Goal: Task Accomplishment & Management: Manage account settings

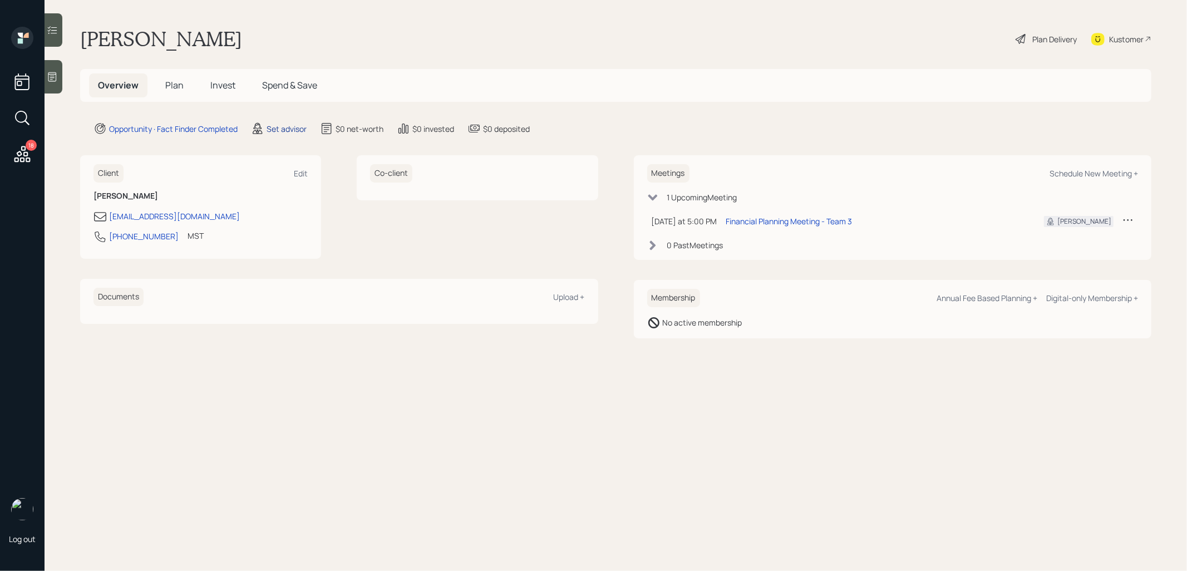
click at [282, 129] on div "Set advisor" at bounding box center [287, 129] width 40 height 12
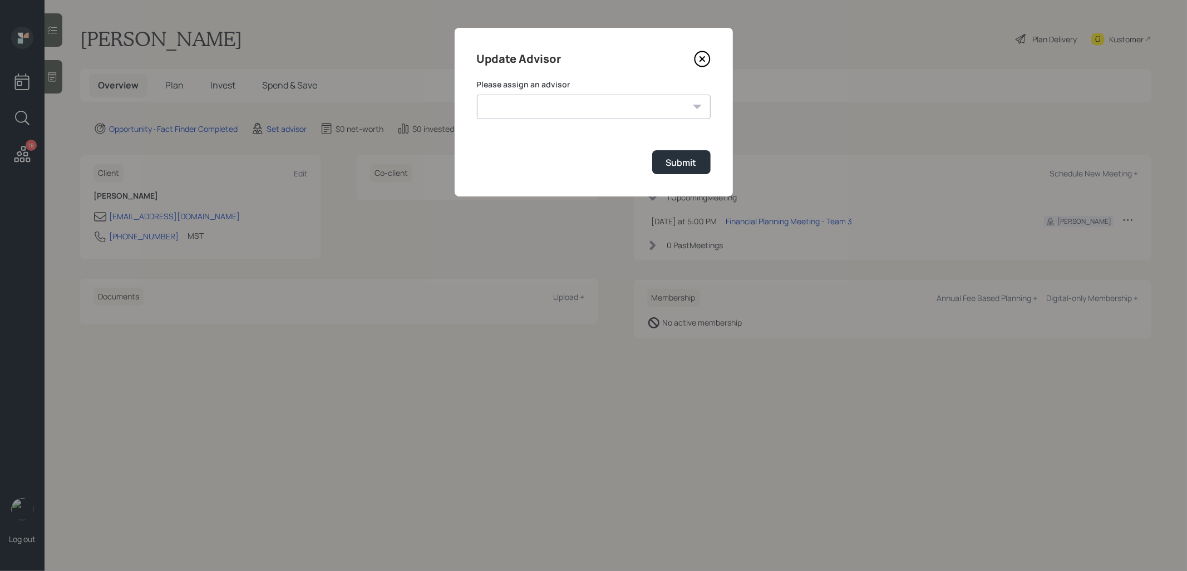
click at [578, 108] on select "[PERSON_NAME] [PERSON_NAME] End [PERSON_NAME] [PERSON_NAME] [PERSON_NAME] [PERS…" at bounding box center [594, 107] width 234 height 24
select select "8b79112e-3cfb-44f9-89e7-15267fe946c1"
click at [477, 95] on select "[PERSON_NAME] [PERSON_NAME] End [PERSON_NAME] [PERSON_NAME] [PERSON_NAME] [PERS…" at bounding box center [594, 107] width 234 height 24
click at [676, 164] on div "Submit" at bounding box center [681, 162] width 31 height 12
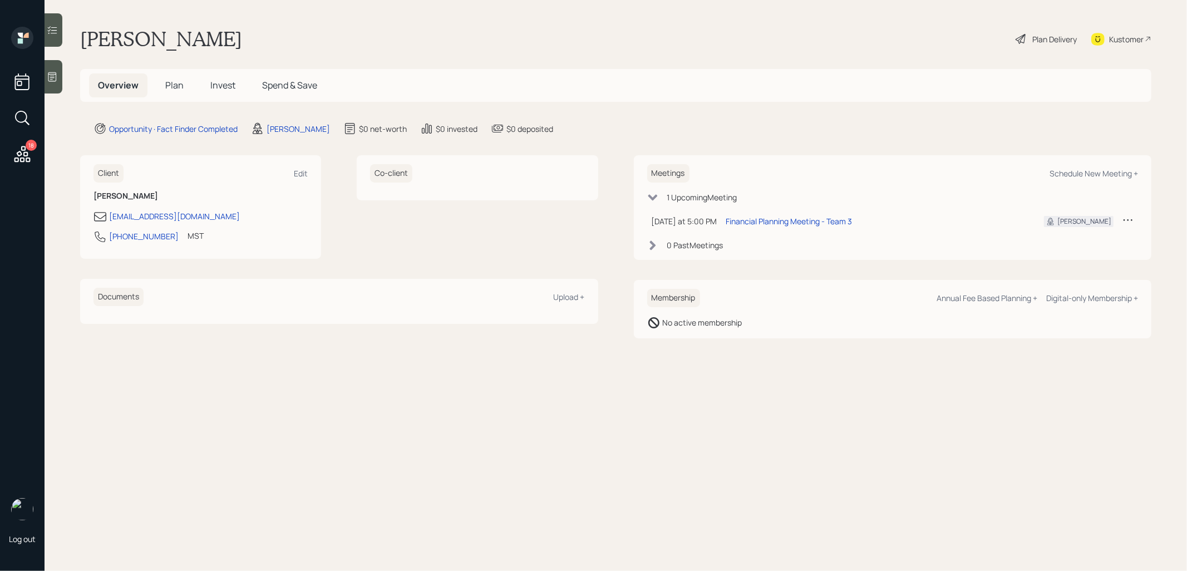
click at [56, 77] on icon at bounding box center [52, 76] width 11 height 11
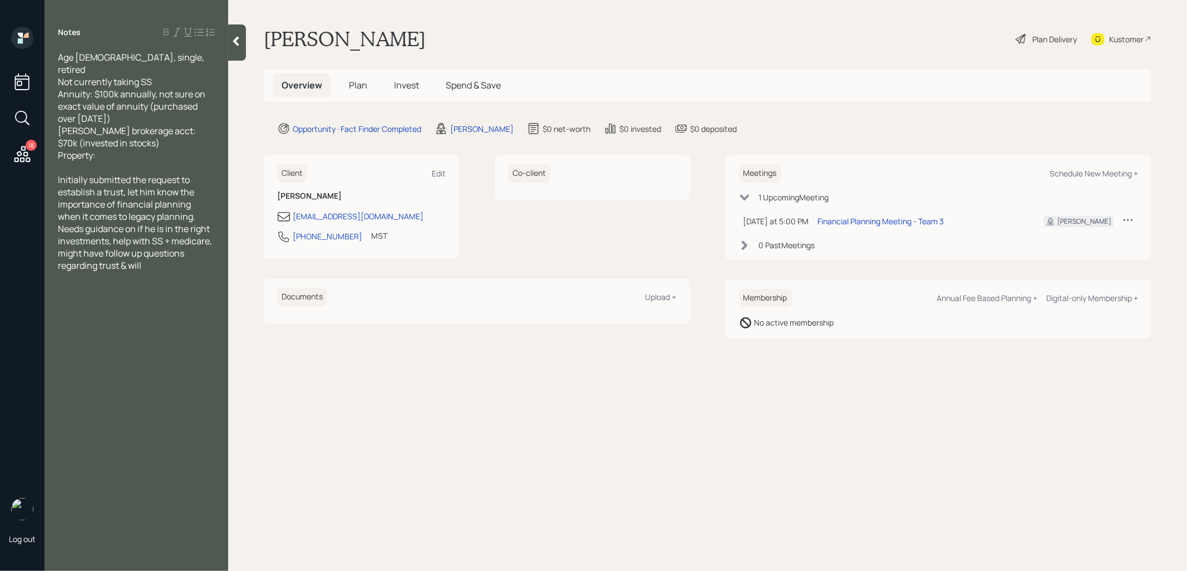
click at [363, 85] on span "Plan" at bounding box center [358, 85] width 18 height 12
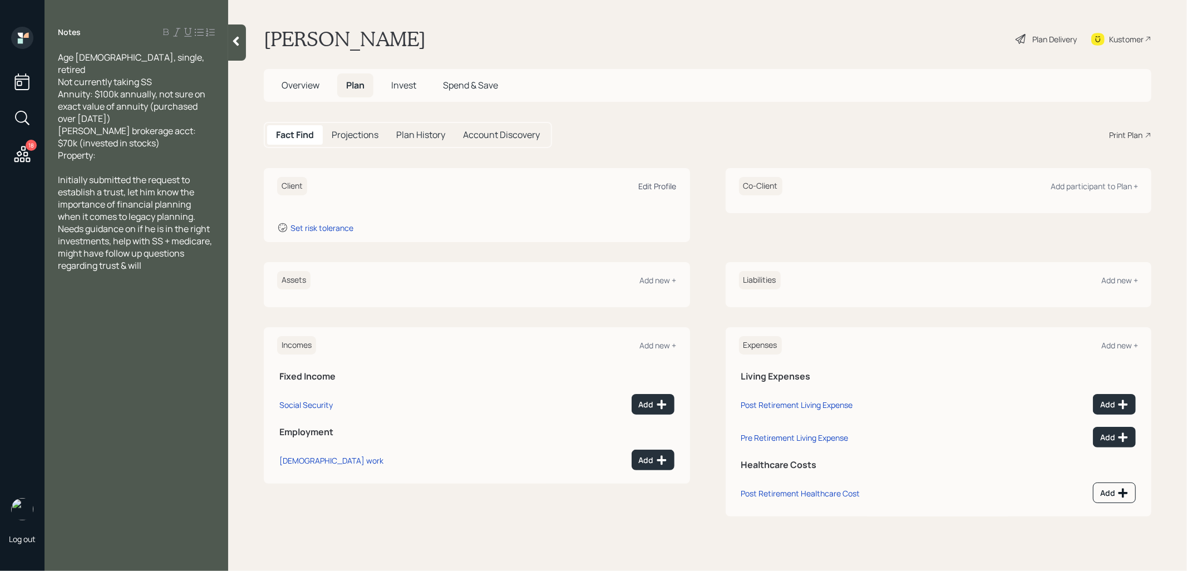
click at [661, 187] on div "Edit Profile" at bounding box center [658, 186] width 38 height 11
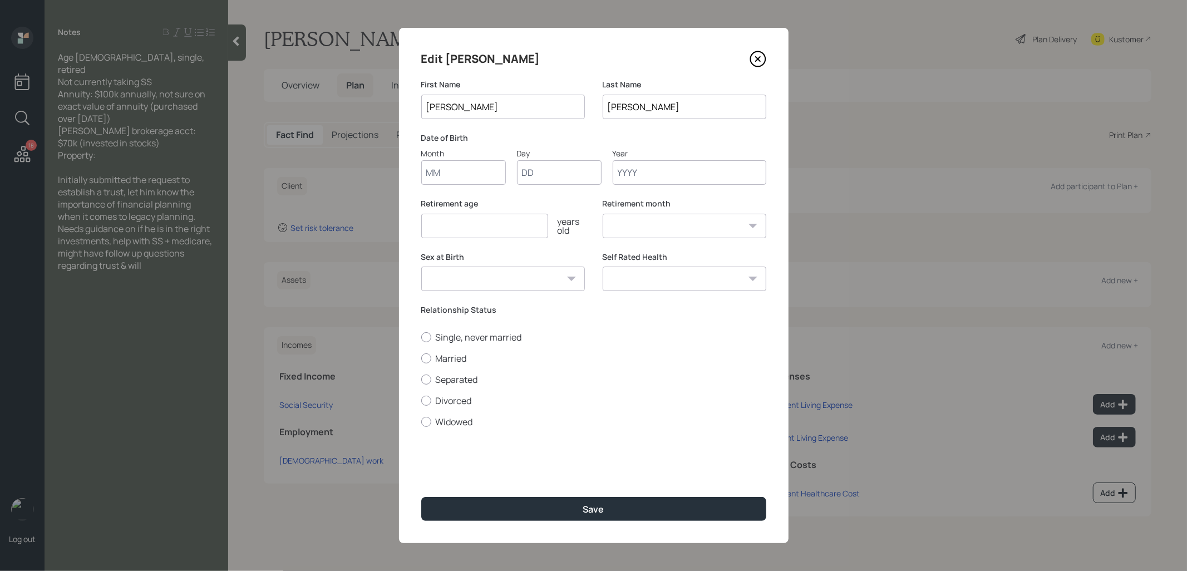
click at [484, 176] on input "Month" at bounding box center [463, 172] width 85 height 24
type input "1"
type input "01"
type input "1961"
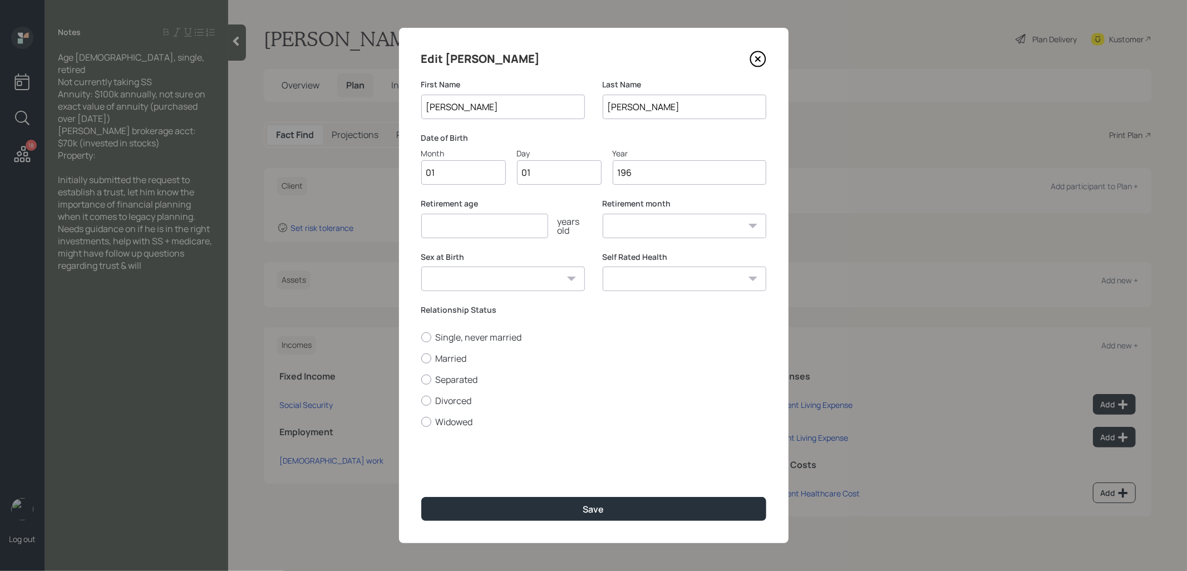
select select "1"
type input "1961"
click at [452, 236] on input "number" at bounding box center [484, 226] width 127 height 24
type input "67"
click at [475, 510] on button "Save" at bounding box center [593, 509] width 345 height 24
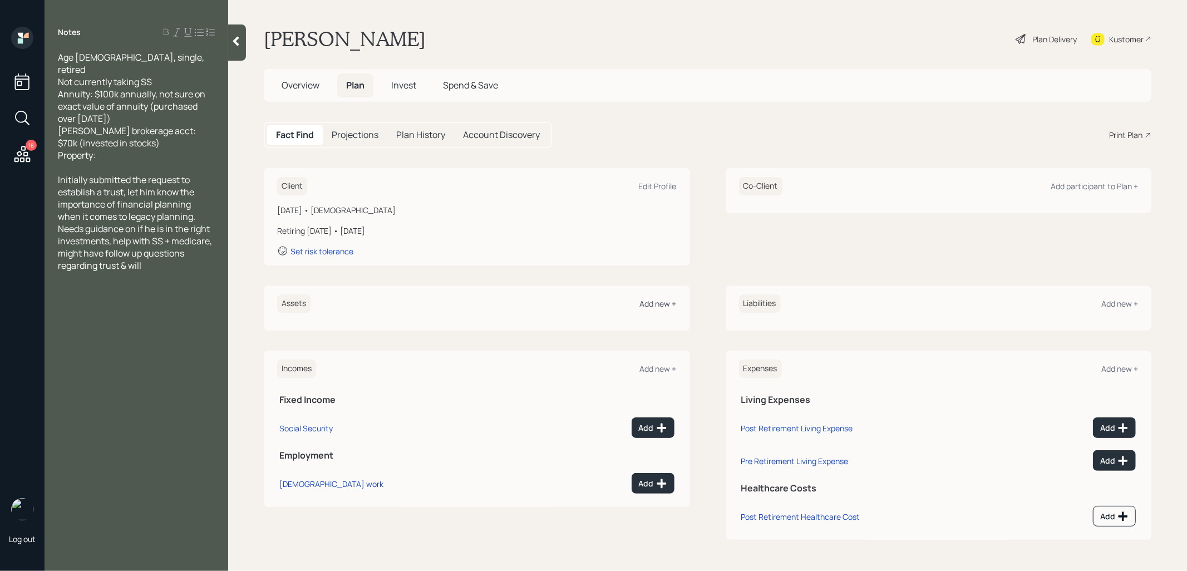
click at [661, 303] on div "Add new +" at bounding box center [658, 303] width 37 height 11
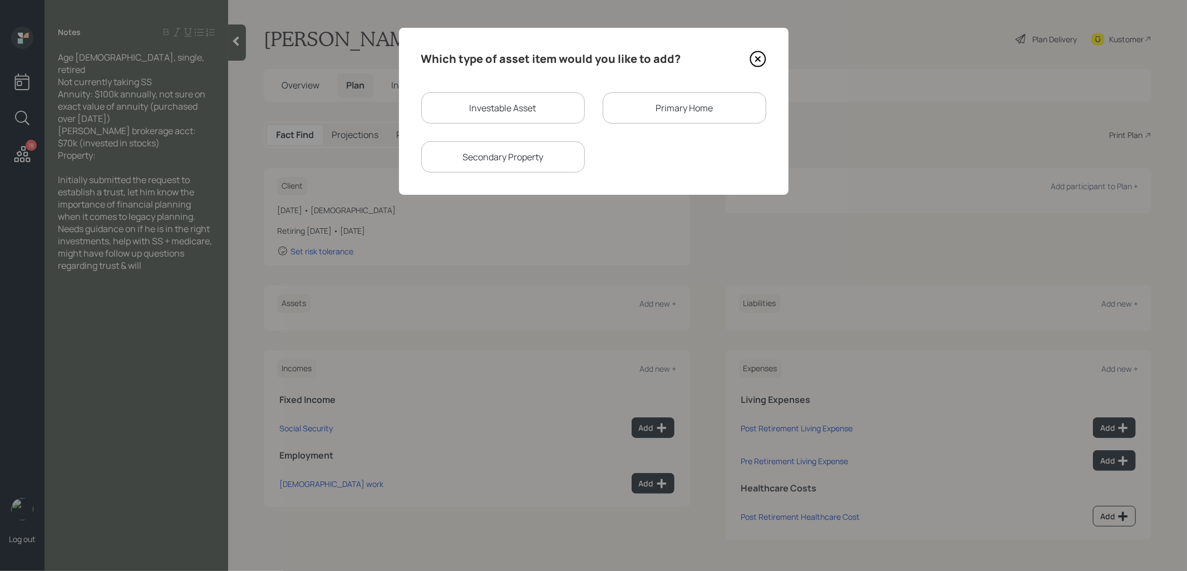
click at [529, 104] on div "Investable Asset" at bounding box center [503, 107] width 164 height 31
select select "taxable"
select select "balanced"
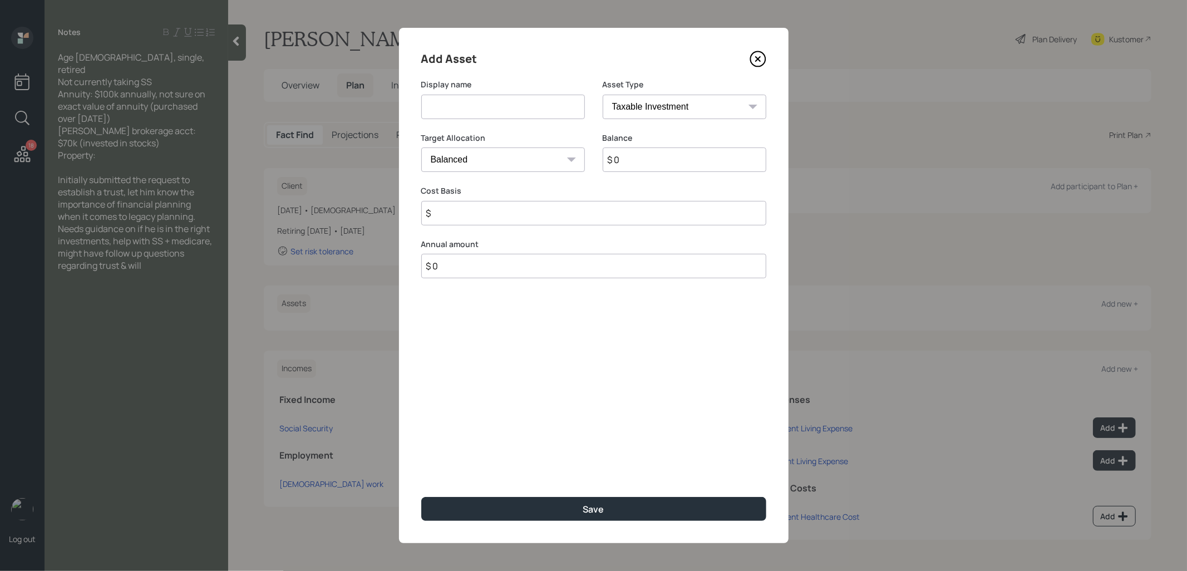
click at [524, 110] on input at bounding box center [503, 107] width 164 height 24
type input "Brokerage"
click at [664, 166] on input "$ 0" at bounding box center [685, 159] width 164 height 24
type input "$ 70,000"
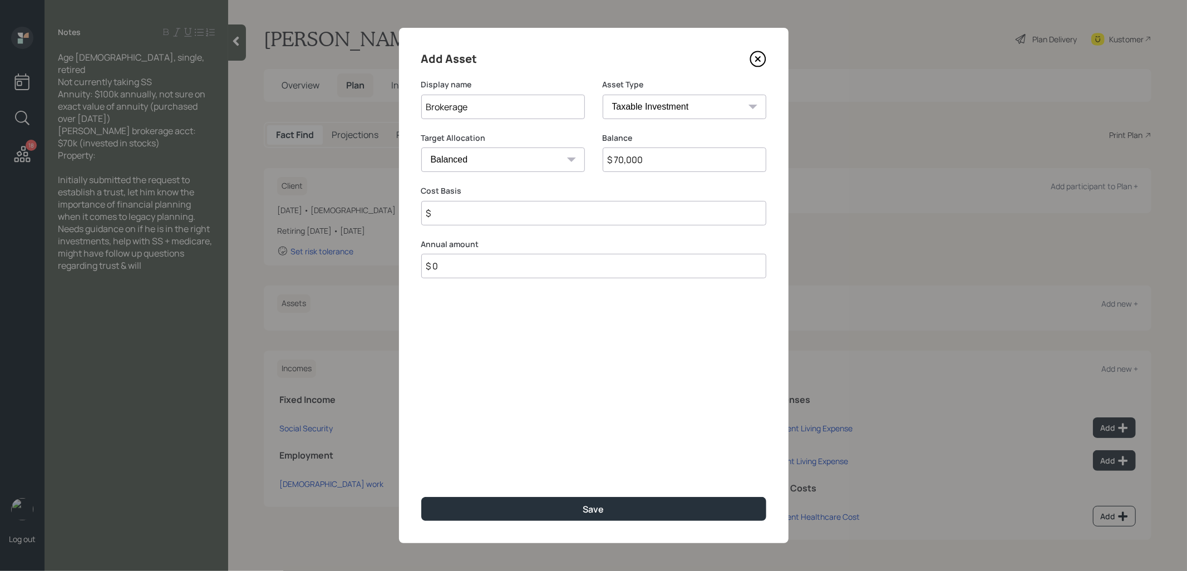
click at [560, 213] on input "$" at bounding box center [593, 213] width 345 height 24
type input "$ 40,000"
click at [546, 511] on button "Save" at bounding box center [593, 509] width 345 height 24
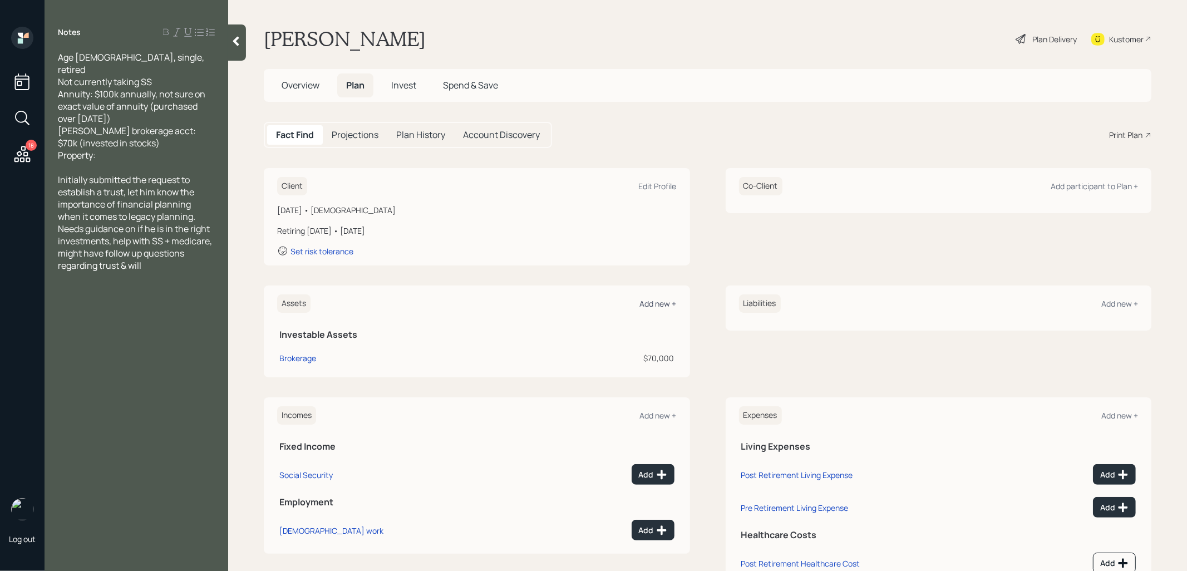
click at [654, 302] on div "Add new +" at bounding box center [658, 303] width 37 height 11
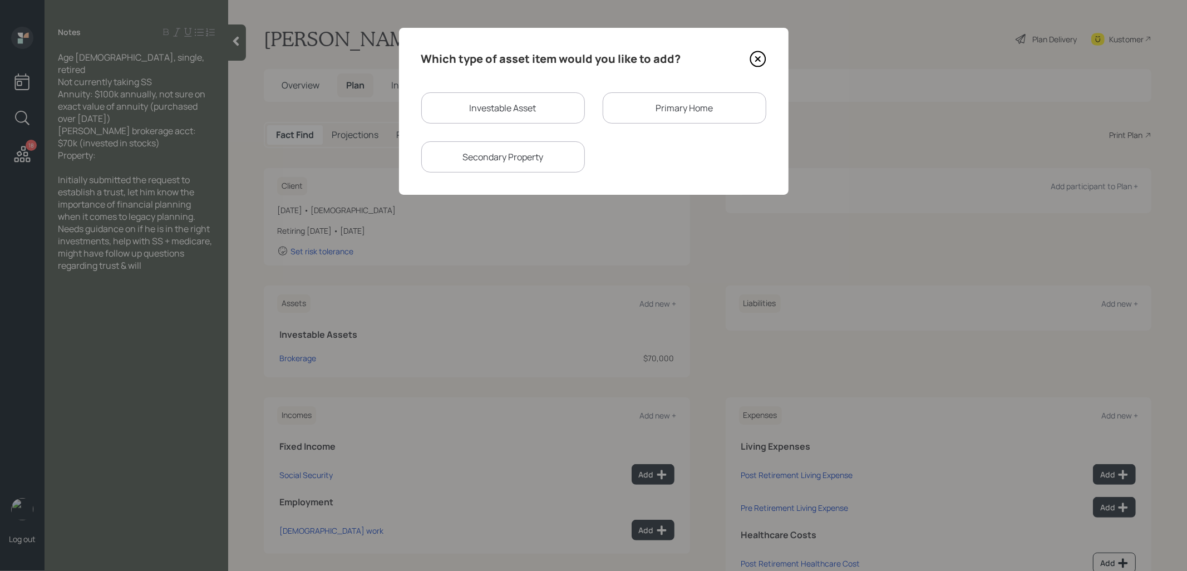
click at [543, 101] on div "Investable Asset" at bounding box center [503, 107] width 164 height 31
select select "taxable"
select select "balanced"
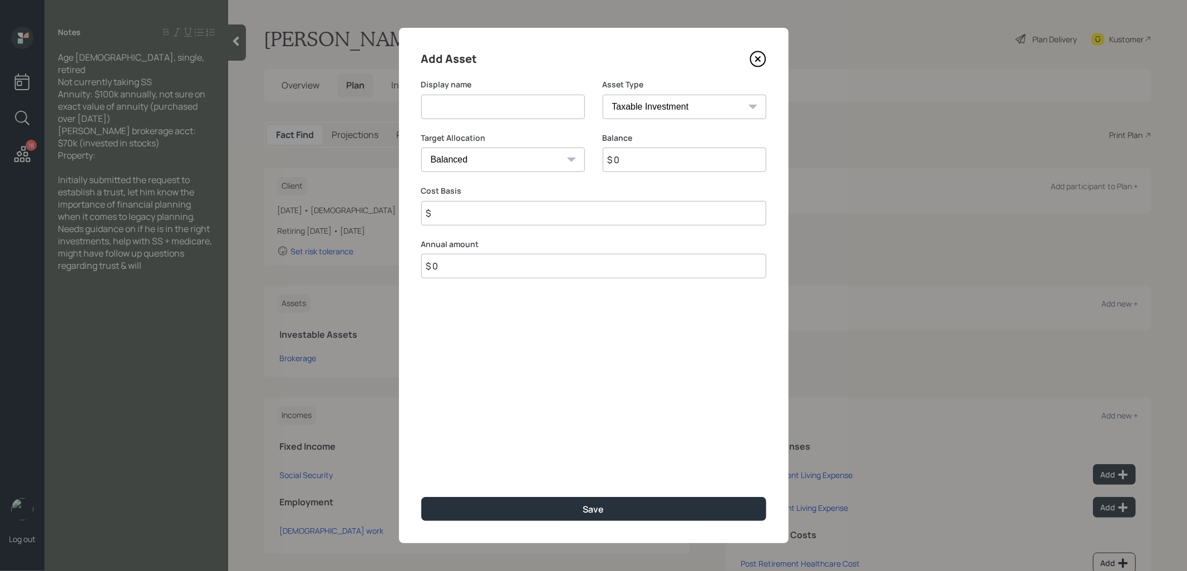
click at [524, 110] on input at bounding box center [503, 107] width 164 height 24
type input "Annuity"
click at [633, 160] on input "$ 0" at bounding box center [685, 159] width 164 height 24
type input "$ 100,000"
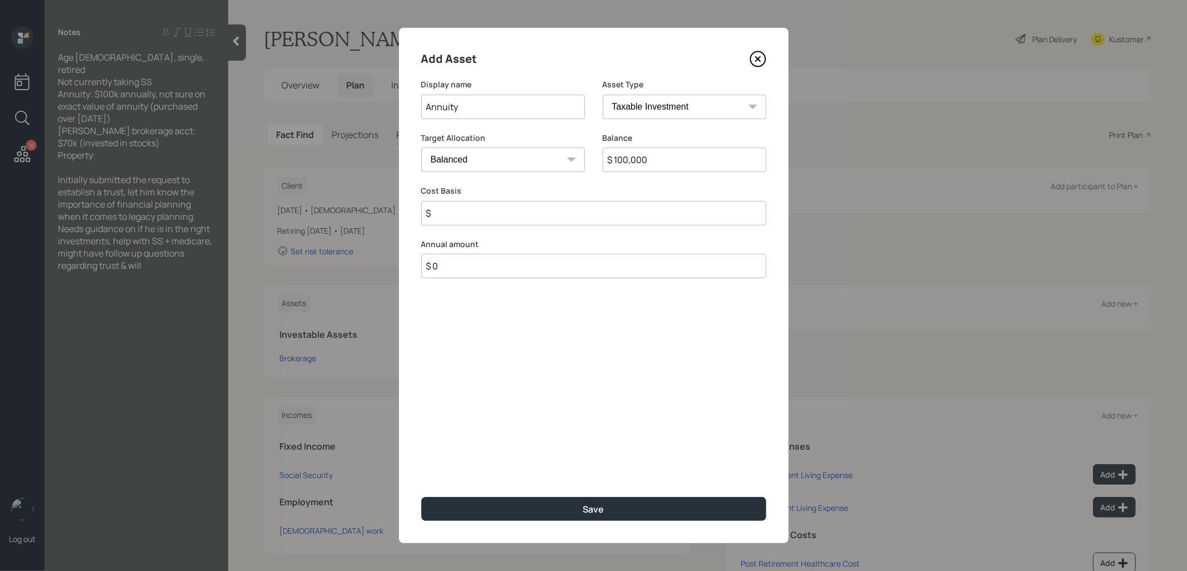
click at [544, 216] on input "$" at bounding box center [593, 213] width 345 height 24
type input "$ 1"
click at [539, 162] on select "Cash Conservative Balanced Aggressive" at bounding box center [503, 159] width 164 height 24
select select "conservative"
click at [421, 147] on select "Cash Conservative Balanced Aggressive" at bounding box center [503, 159] width 164 height 24
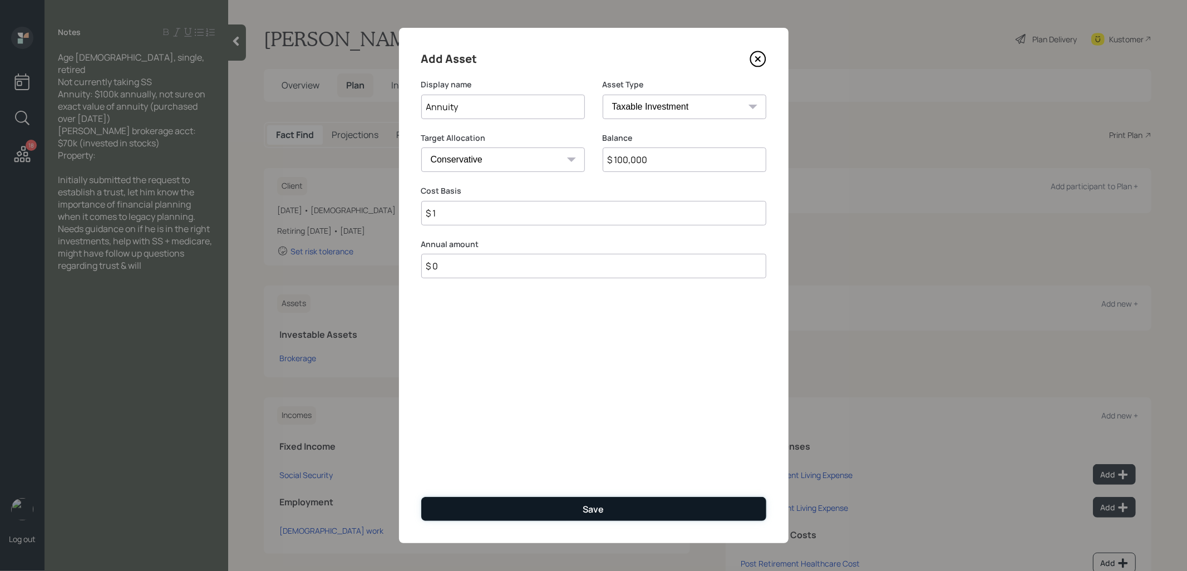
click at [519, 504] on button "Save" at bounding box center [593, 509] width 345 height 24
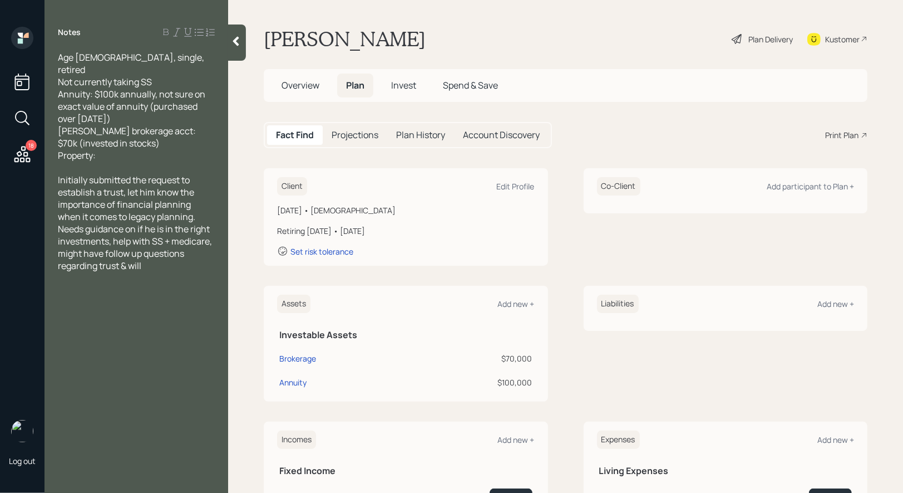
click at [735, 36] on icon at bounding box center [737, 38] width 13 height 13
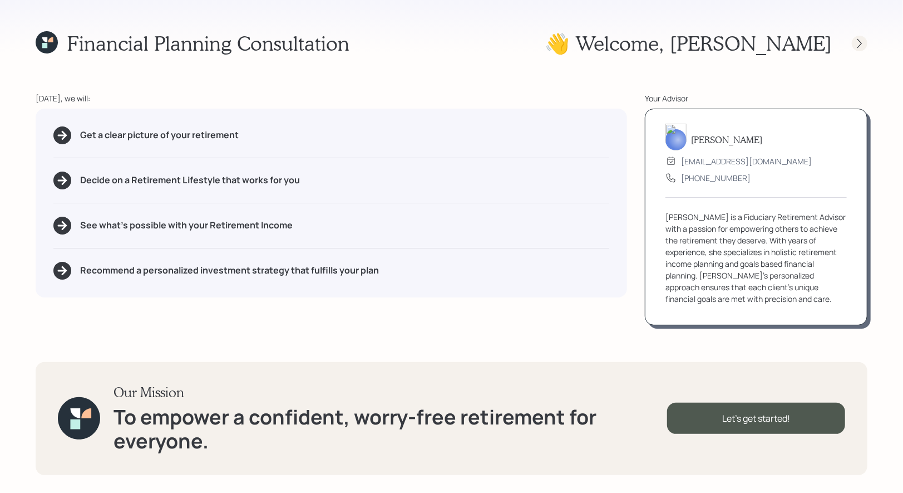
click at [858, 41] on icon at bounding box center [859, 43] width 11 height 11
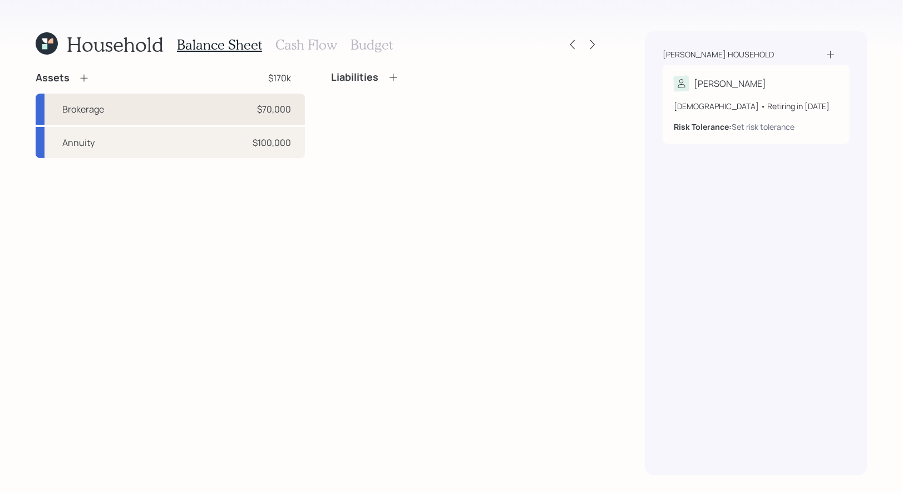
click at [177, 115] on div "Brokerage $70,000" at bounding box center [170, 108] width 269 height 31
select select "taxable"
select select "balanced"
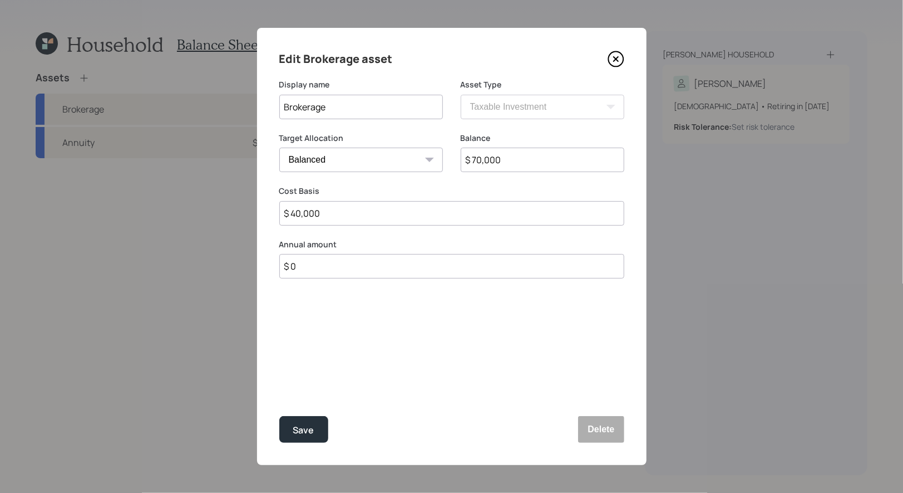
click at [304, 265] on input "$ 0" at bounding box center [451, 266] width 345 height 24
click at [612, 62] on icon at bounding box center [616, 59] width 17 height 17
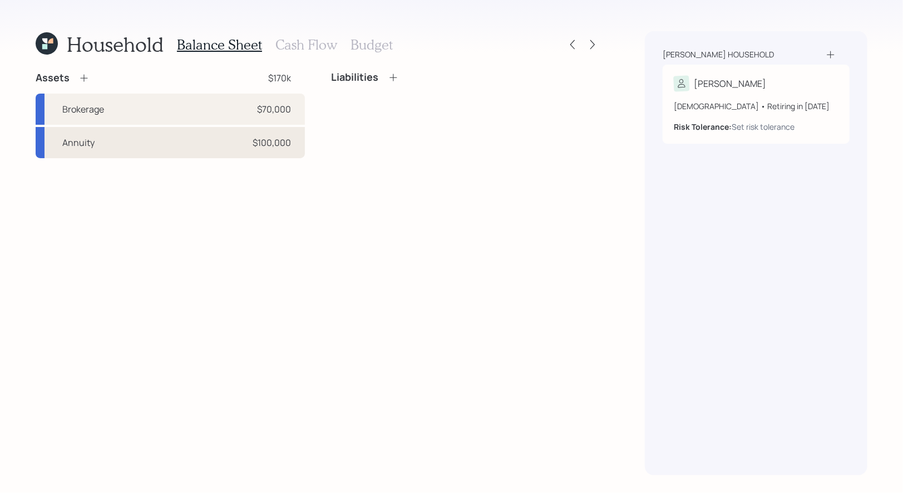
click at [218, 137] on div "Annuity $100,000" at bounding box center [170, 142] width 269 height 31
select select "taxable"
select select "conservative"
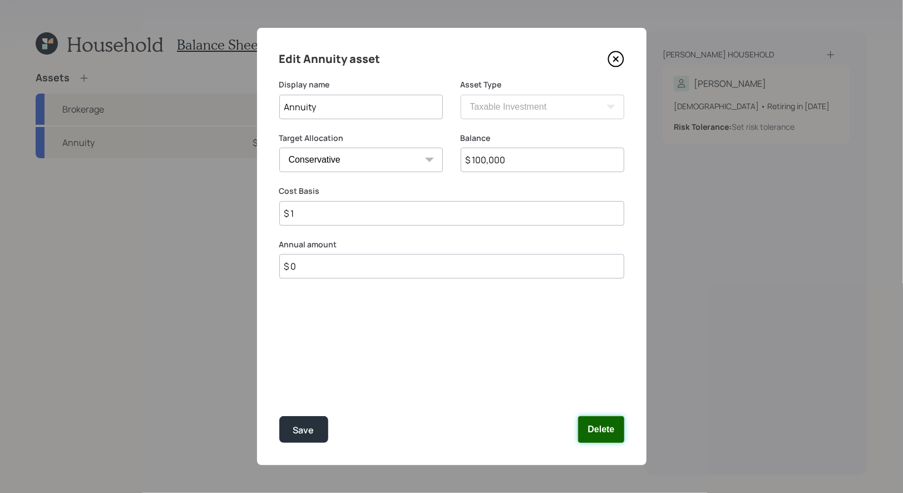
click at [600, 435] on button "Delete" at bounding box center [601, 429] width 46 height 27
